Goal: Find specific page/section: Find specific page/section

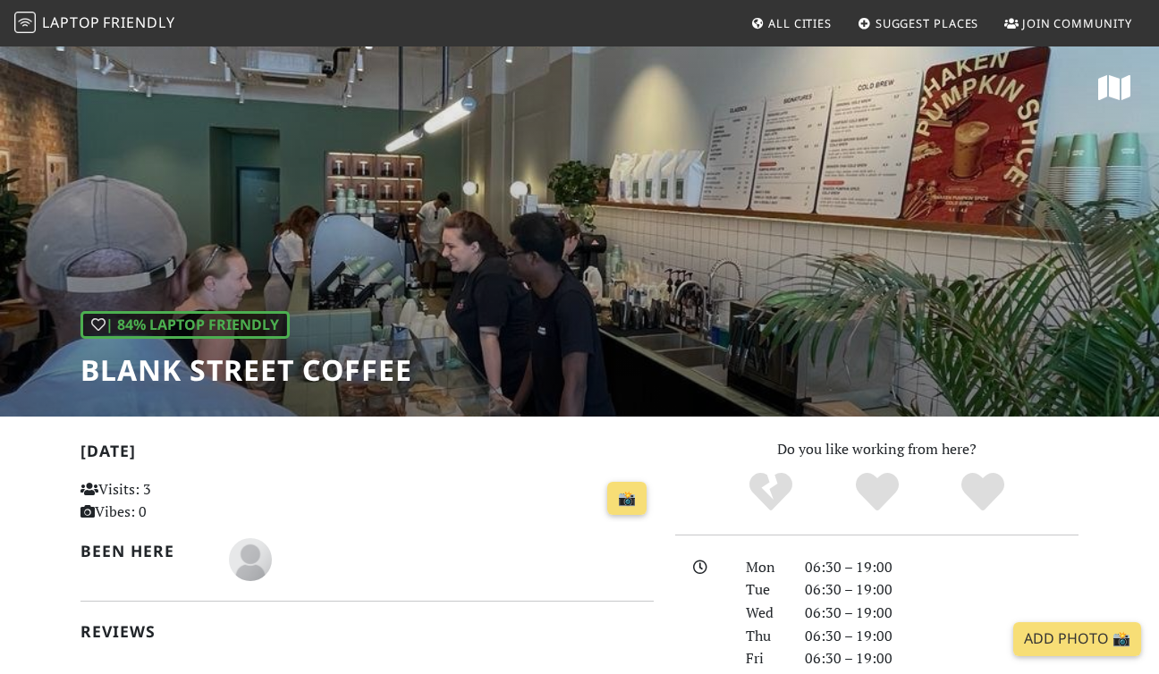
click at [760, 22] on icon at bounding box center [757, 25] width 14 height 12
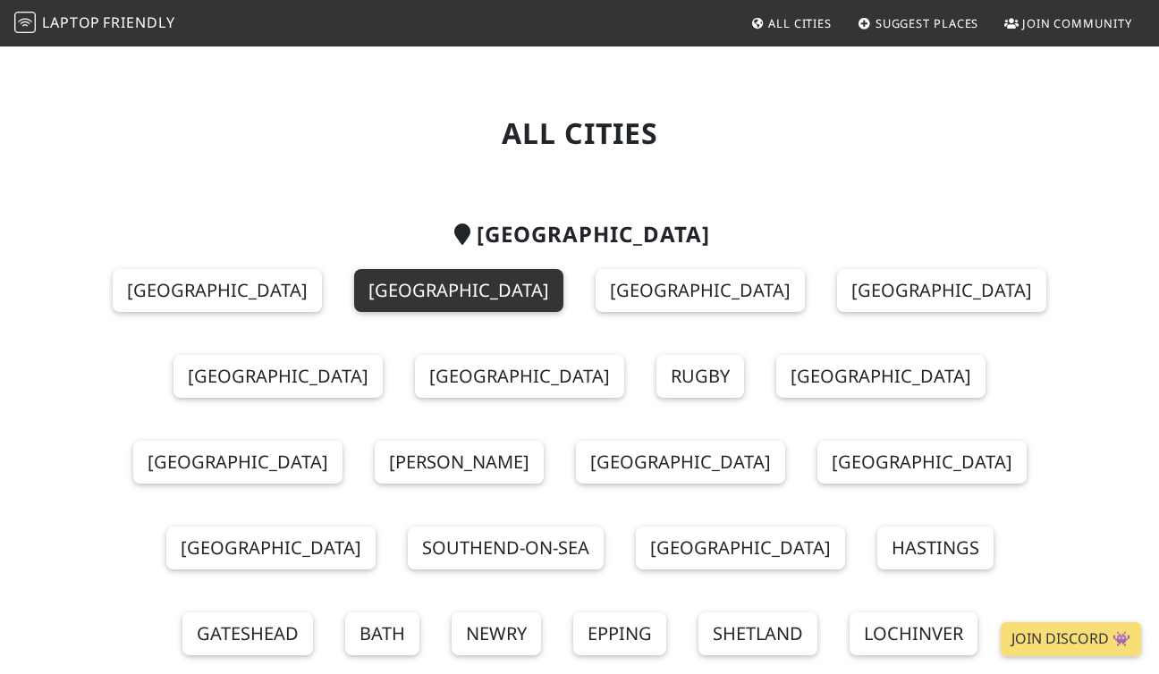
click at [401, 292] on link "London" at bounding box center [458, 290] width 209 height 43
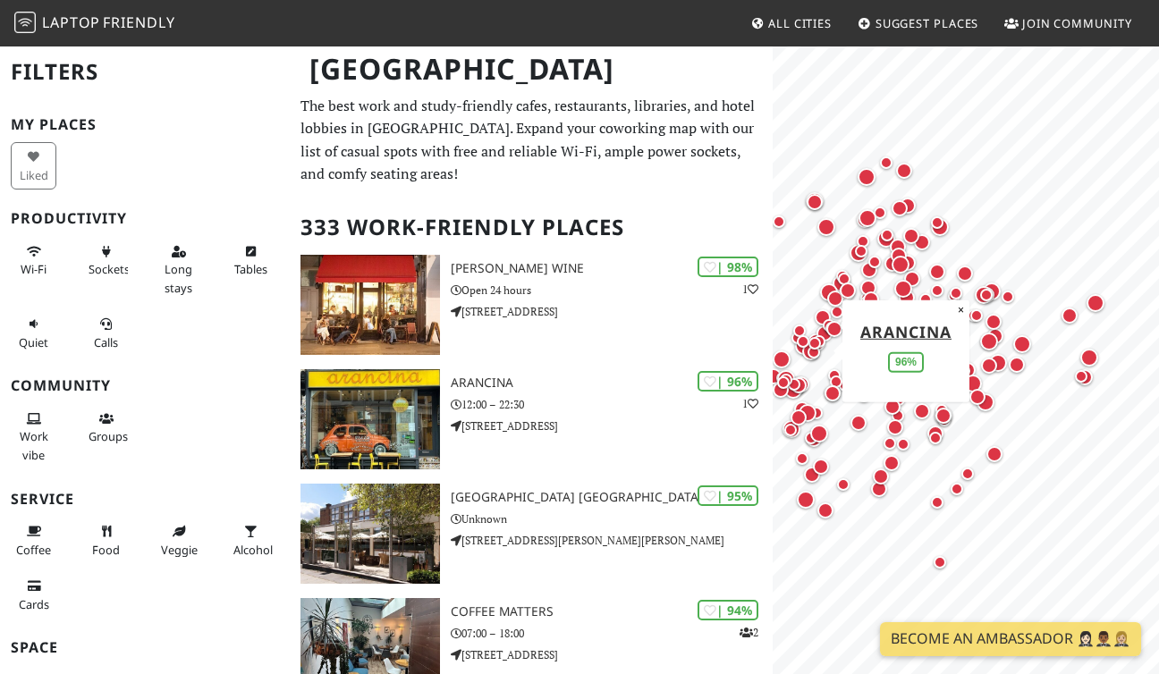
click at [821, 362] on div "Map marker" at bounding box center [811, 351] width 25 height 25
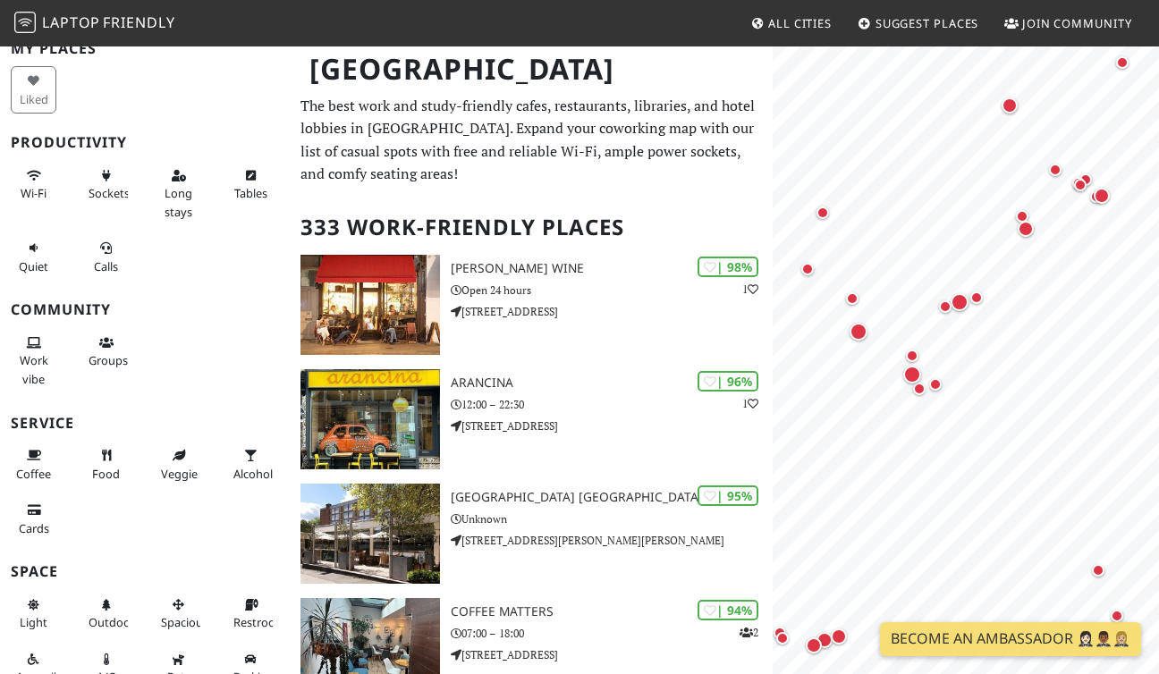
scroll to position [77, 0]
click at [34, 186] on span "Wi-Fi" at bounding box center [34, 192] width 26 height 16
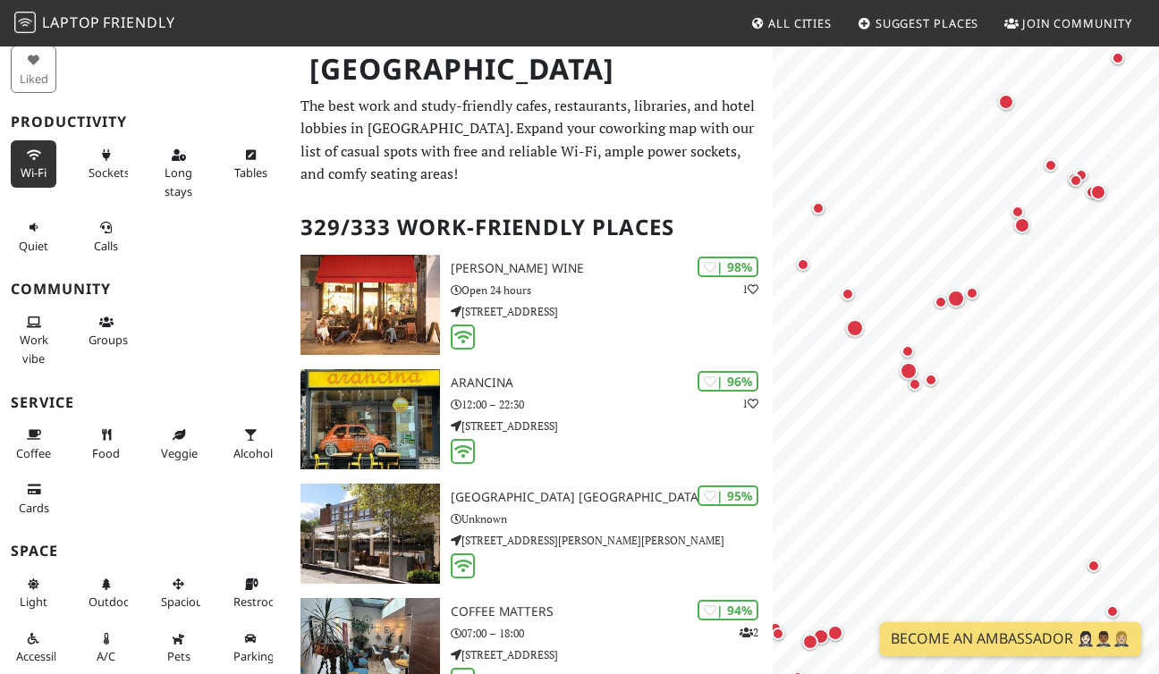
scroll to position [97, 0]
click at [38, 436] on icon at bounding box center [34, 435] width 14 height 12
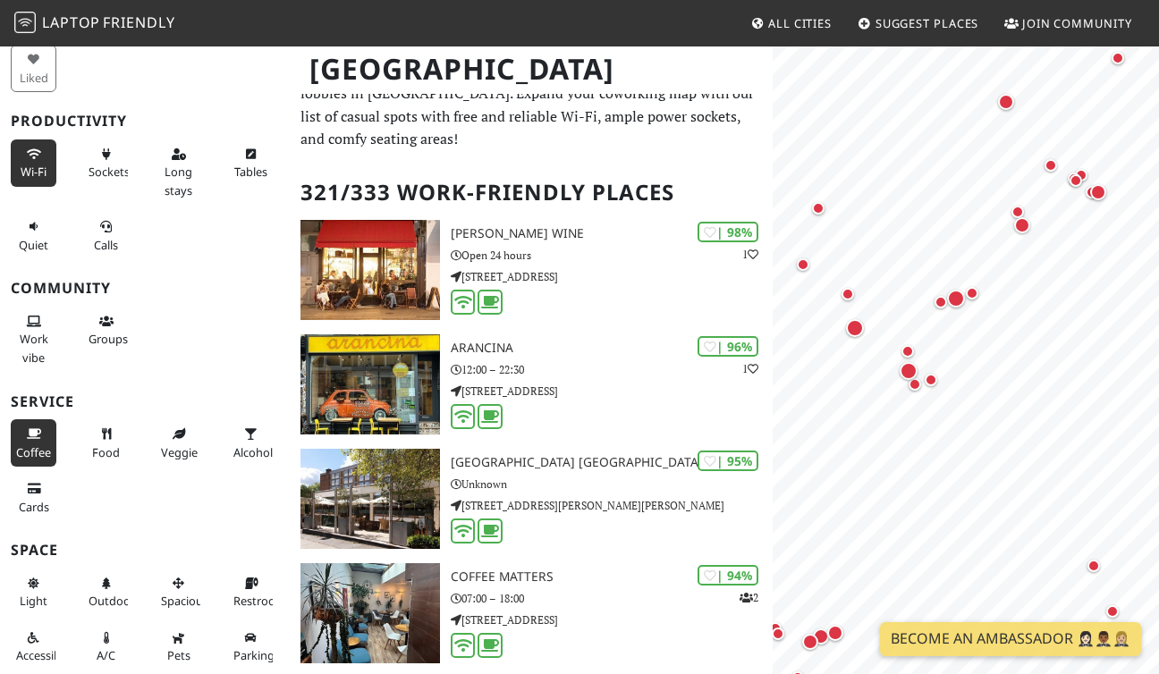
scroll to position [38, 0]
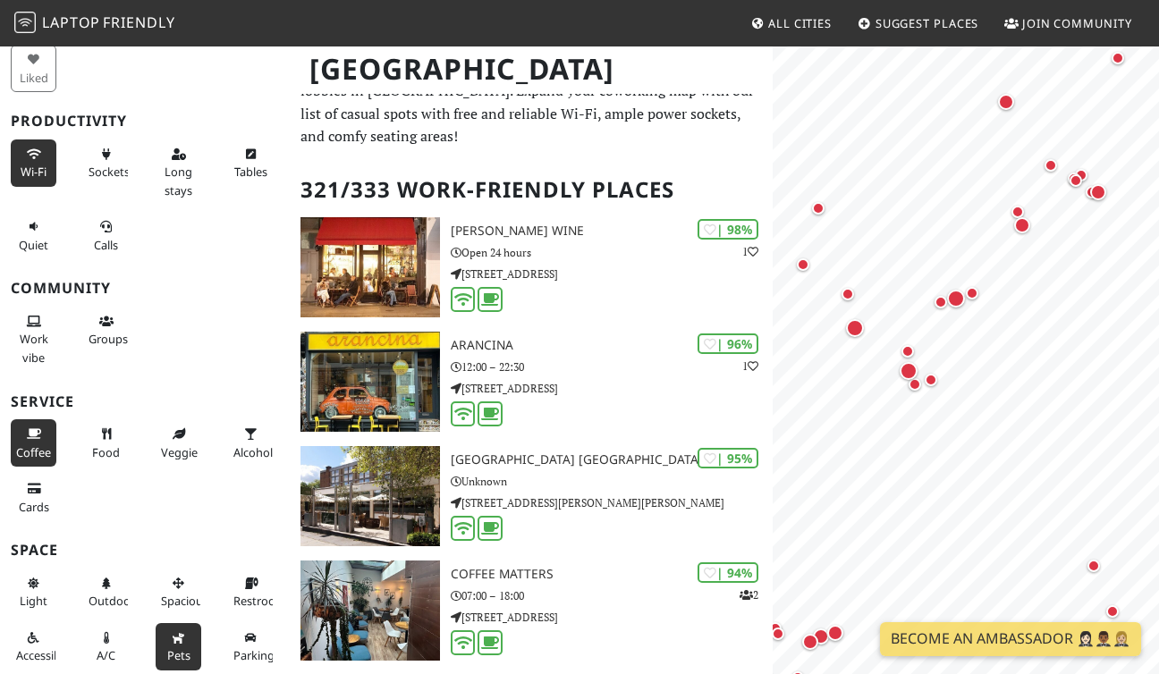
click at [179, 654] on span "Pets" at bounding box center [178, 656] width 23 height 16
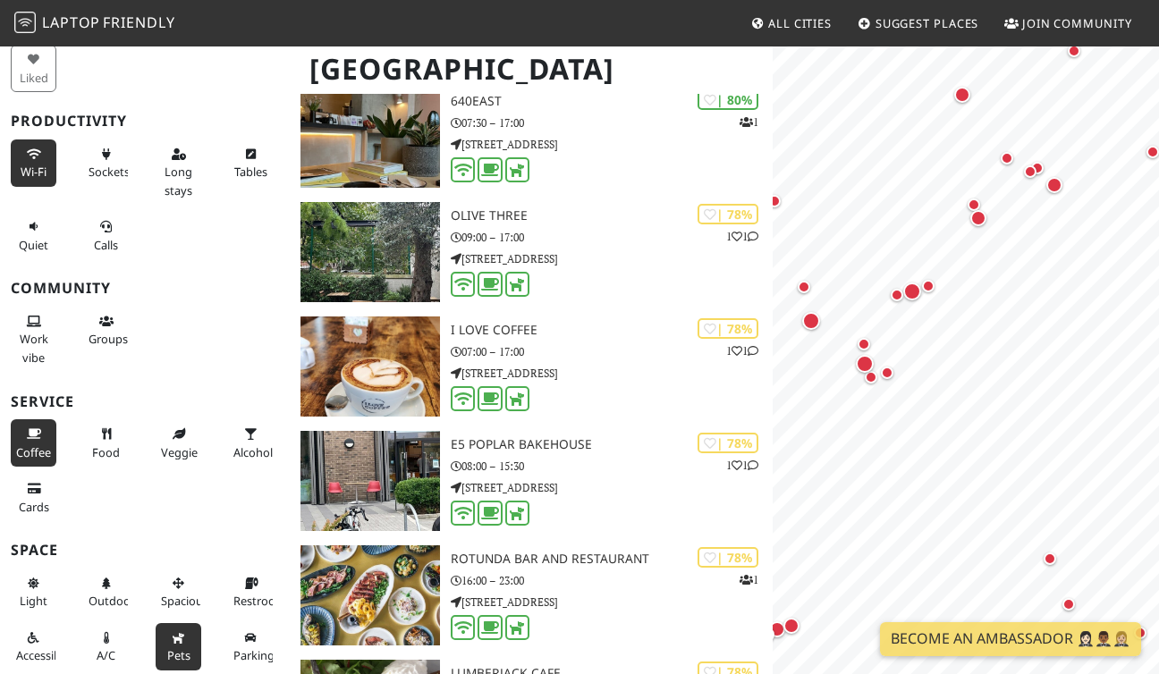
scroll to position [0, 0]
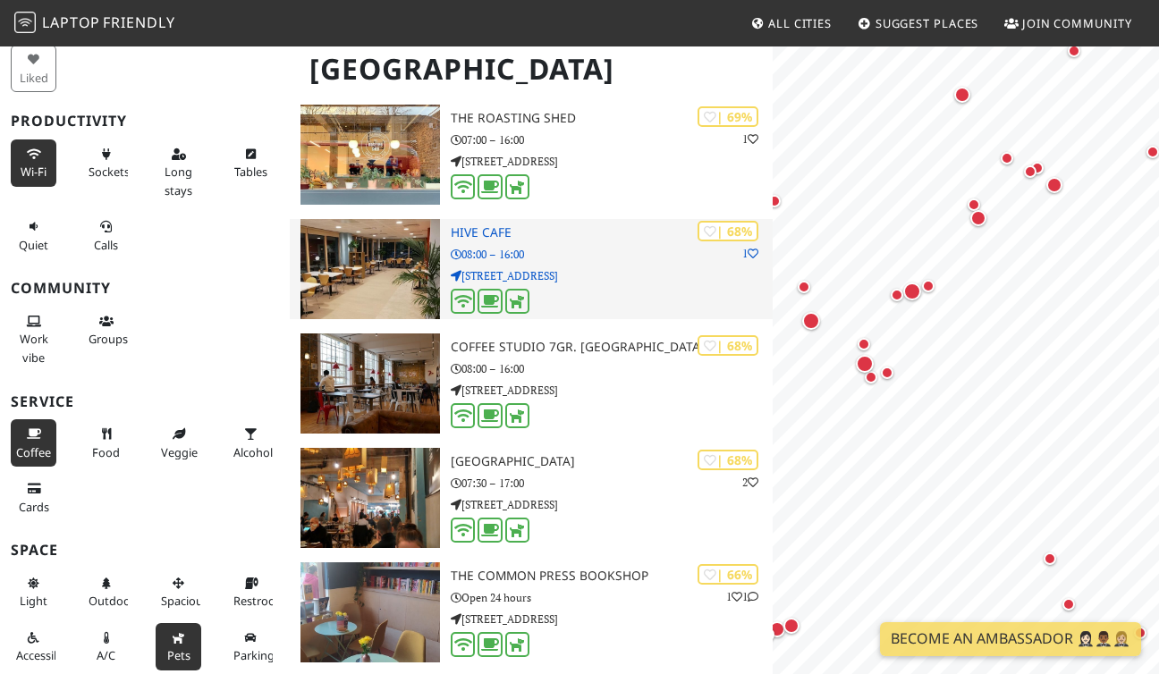
click at [617, 268] on p "33 Palace Road" at bounding box center [612, 275] width 322 height 17
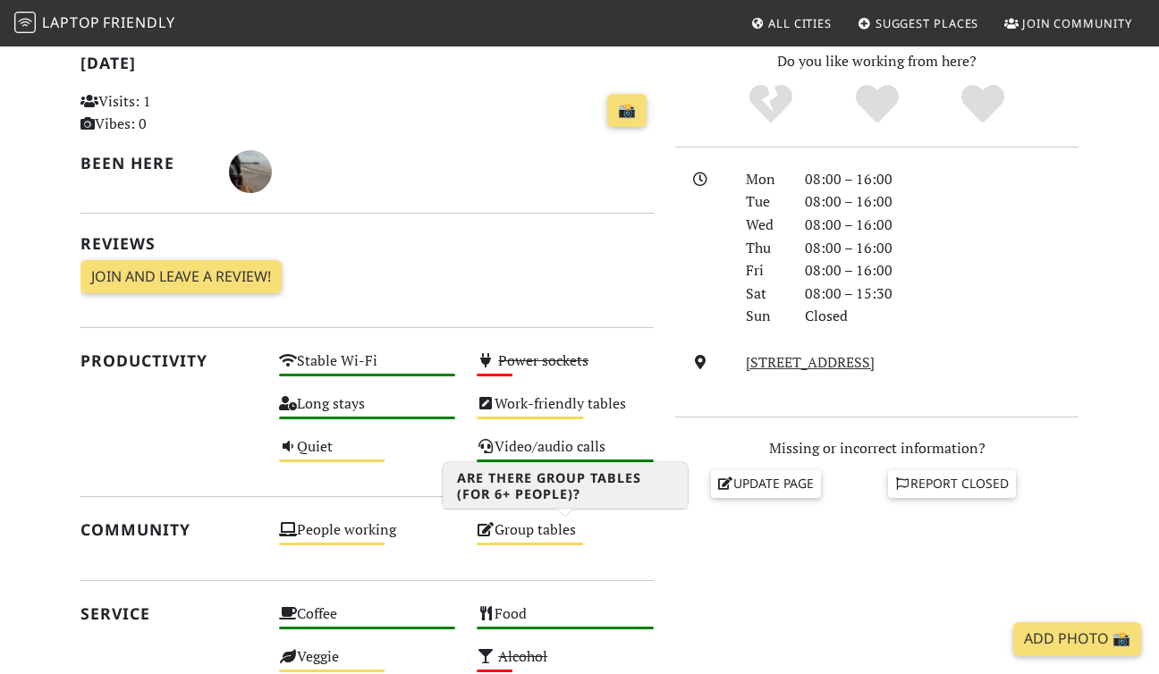
scroll to position [385, 0]
